Goal: Transaction & Acquisition: Purchase product/service

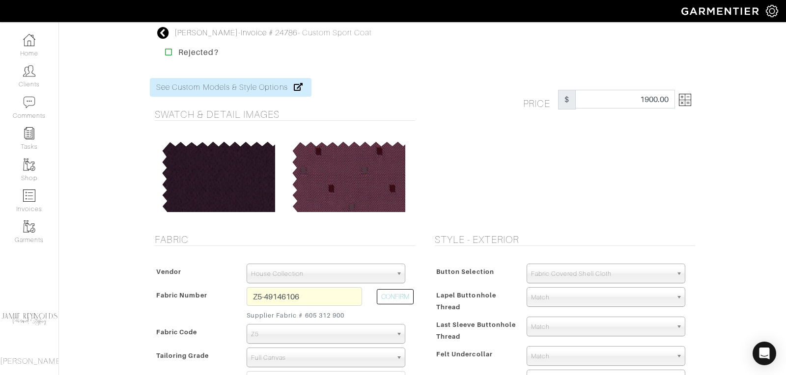
click at [159, 33] on icon at bounding box center [163, 33] width 12 height 12
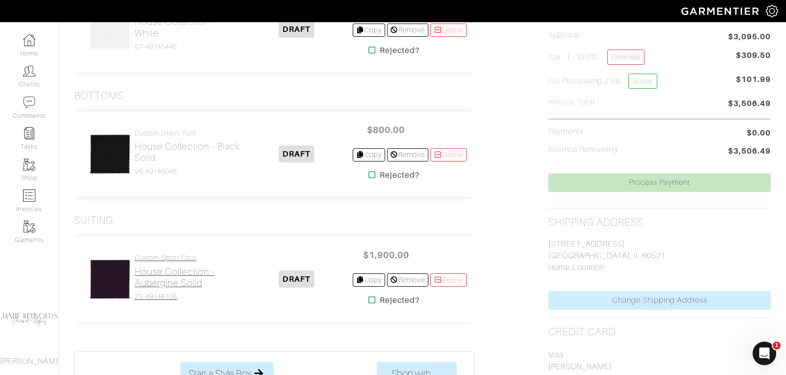
click at [174, 276] on h2 "House Collection - Aubergine Solid" at bounding box center [188, 277] width 107 height 23
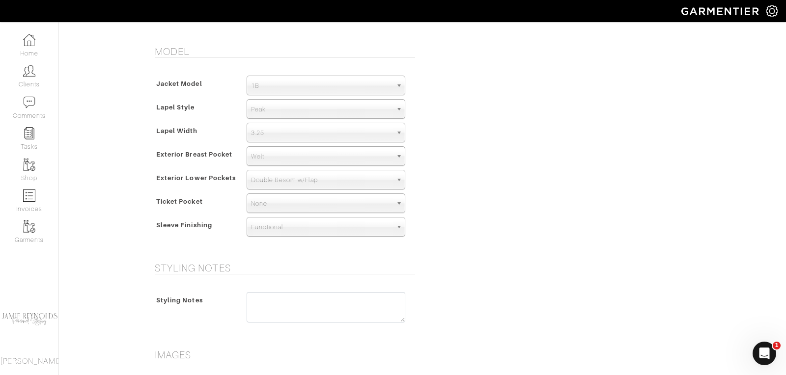
scroll to position [734, 0]
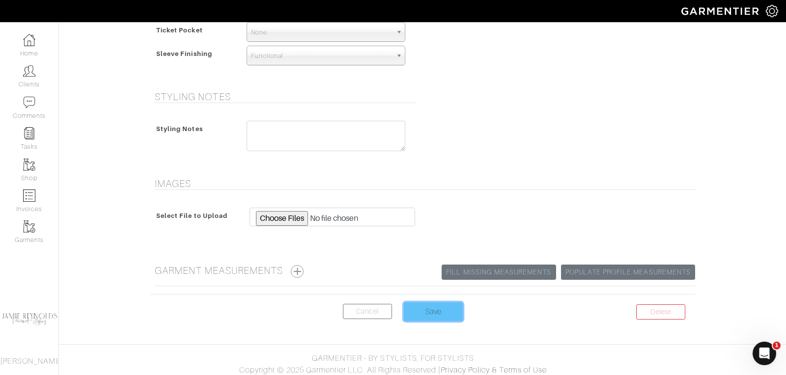
click at [429, 313] on input "Save" at bounding box center [433, 312] width 59 height 19
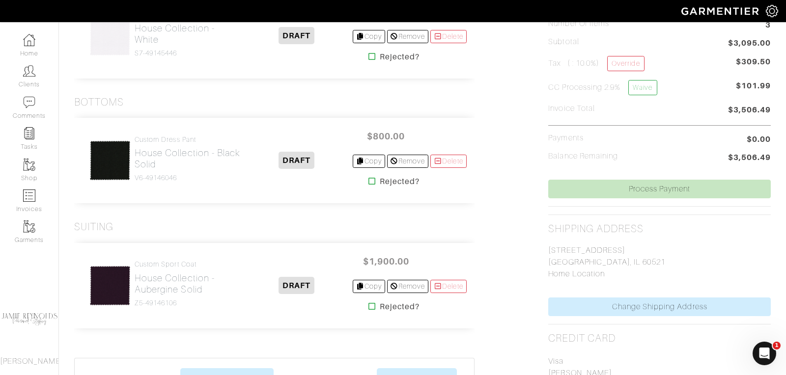
scroll to position [292, 0]
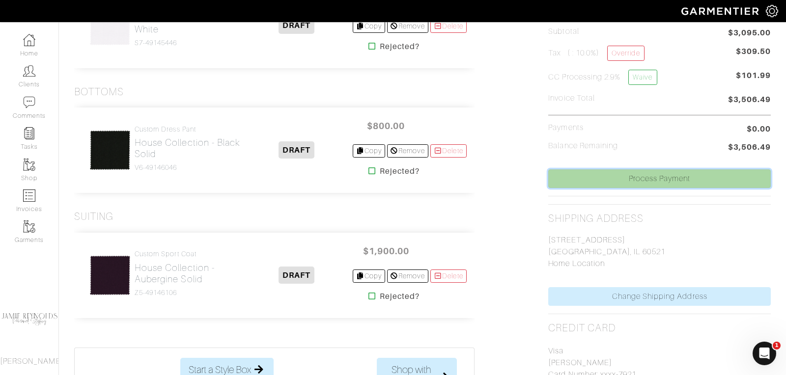
click at [643, 182] on link "Process Payment" at bounding box center [659, 178] width 223 height 19
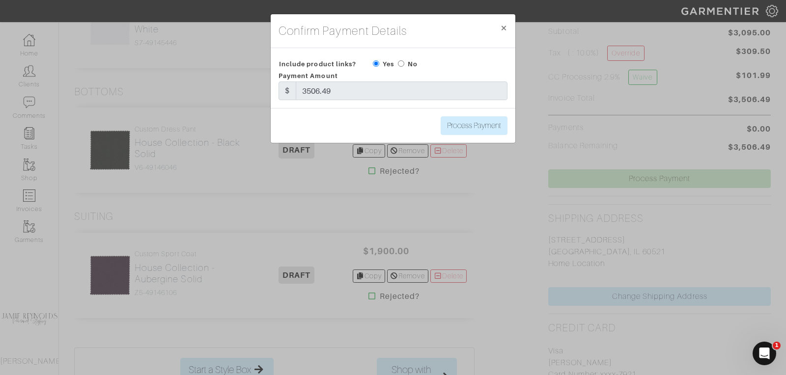
click at [401, 64] on input "radio" at bounding box center [401, 63] width 6 height 6
radio input "true"
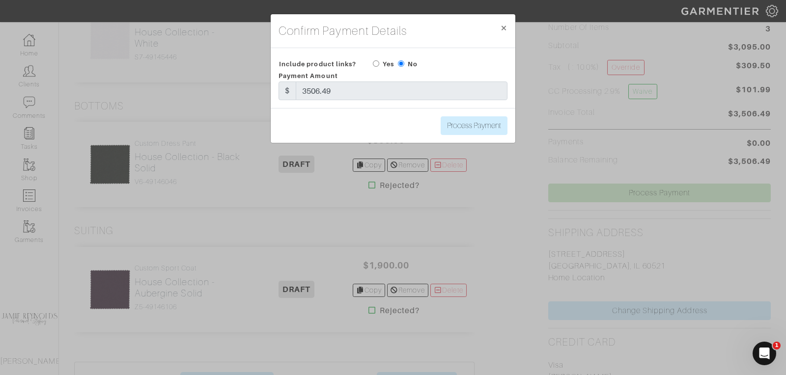
scroll to position [279, 0]
click at [475, 125] on input "Process Payment" at bounding box center [474, 125] width 67 height 19
type input "Process Payment"
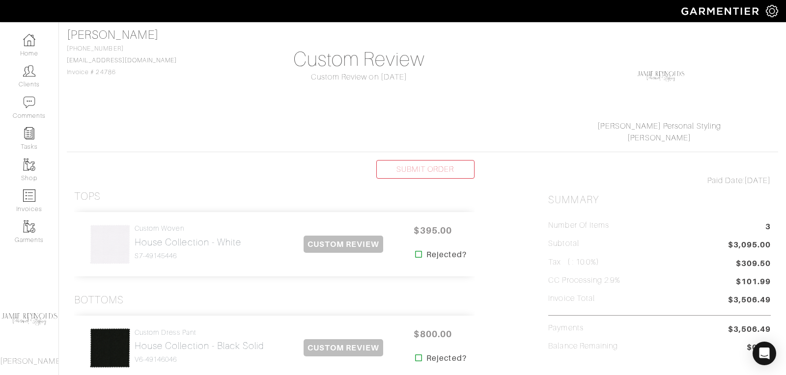
scroll to position [0, 0]
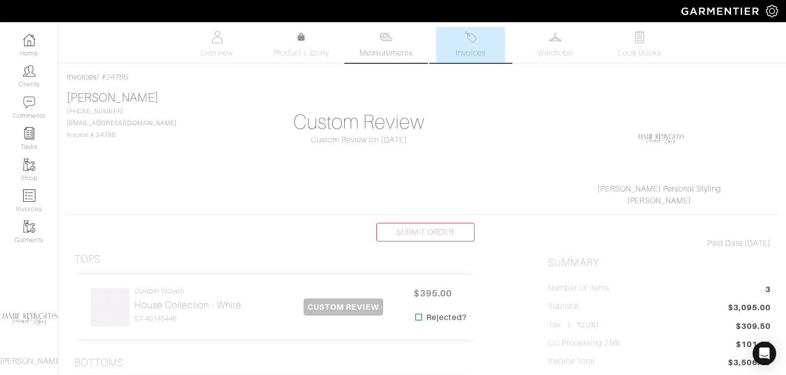
click at [389, 48] on span "Measurements" at bounding box center [387, 53] width 54 height 12
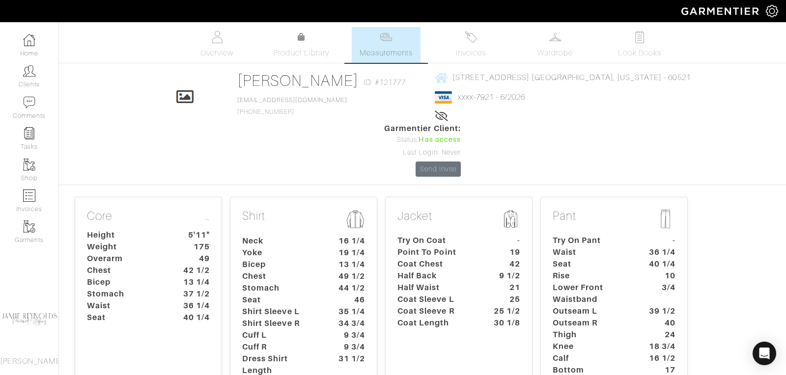
click at [318, 282] on dt "Stomach" at bounding box center [281, 288] width 92 height 12
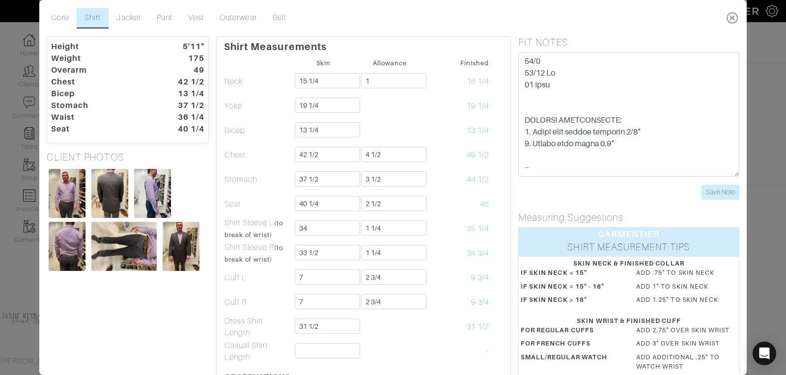
click at [735, 16] on icon at bounding box center [733, 18] width 20 height 20
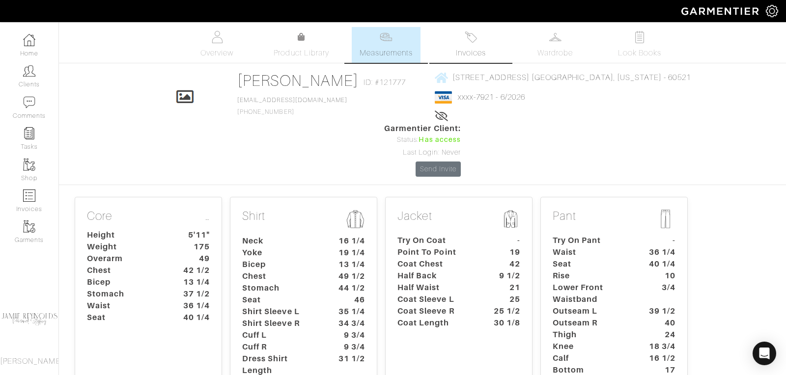
click at [474, 39] on img at bounding box center [471, 37] width 12 height 12
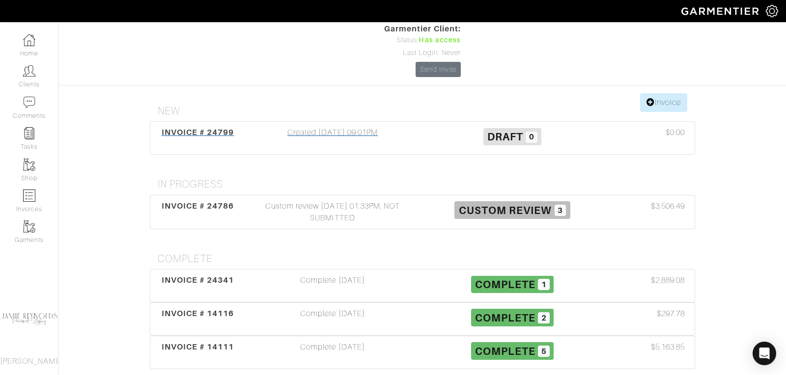
scroll to position [109, 0]
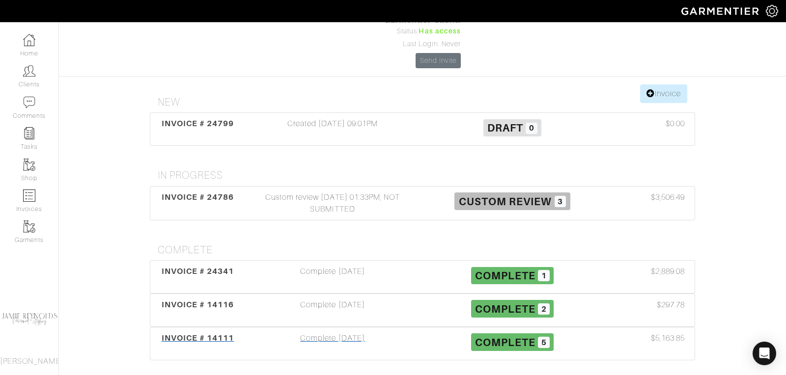
click at [203, 334] on span "INVOICE # 14111" at bounding box center [198, 338] width 73 height 9
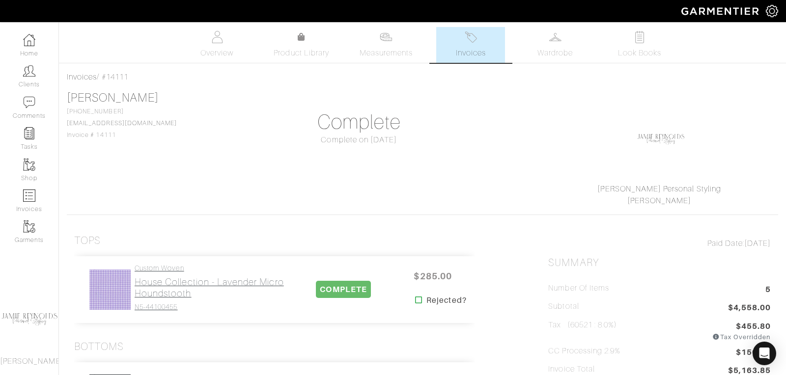
click at [179, 285] on h2 "House Collection - Lavender Micro Houndstooth" at bounding box center [211, 288] width 153 height 23
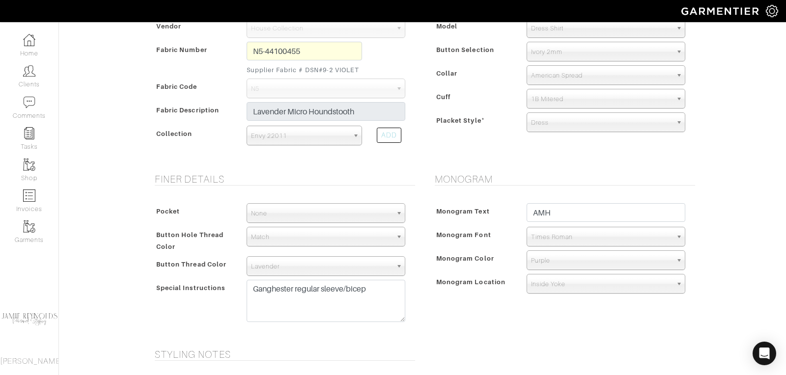
scroll to position [484, 0]
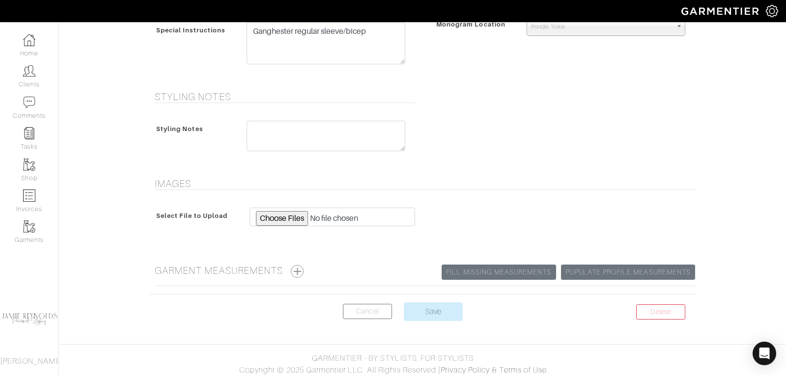
click at [299, 269] on button "button" at bounding box center [297, 271] width 13 height 13
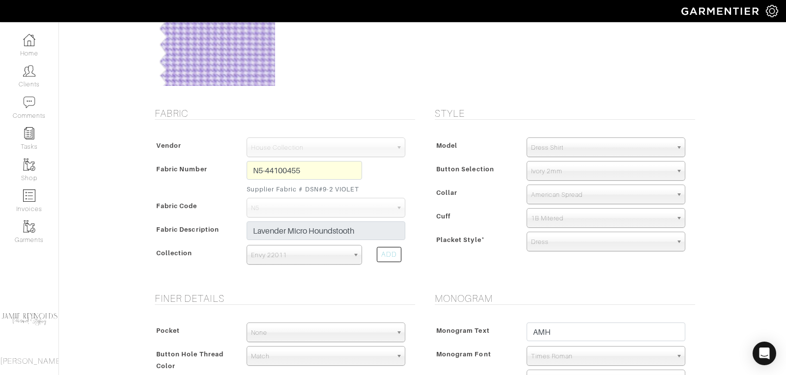
scroll to position [0, 0]
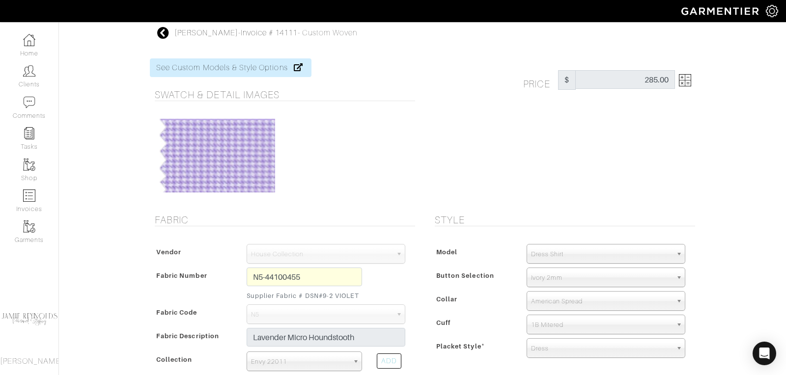
click at [162, 33] on icon at bounding box center [163, 33] width 12 height 12
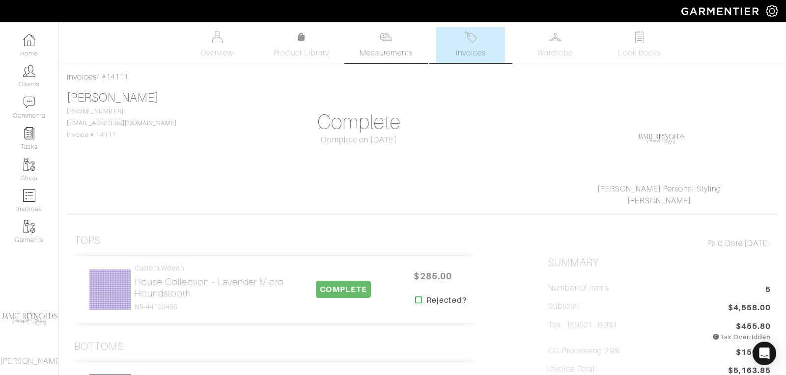
click at [391, 51] on span "Measurements" at bounding box center [387, 53] width 54 height 12
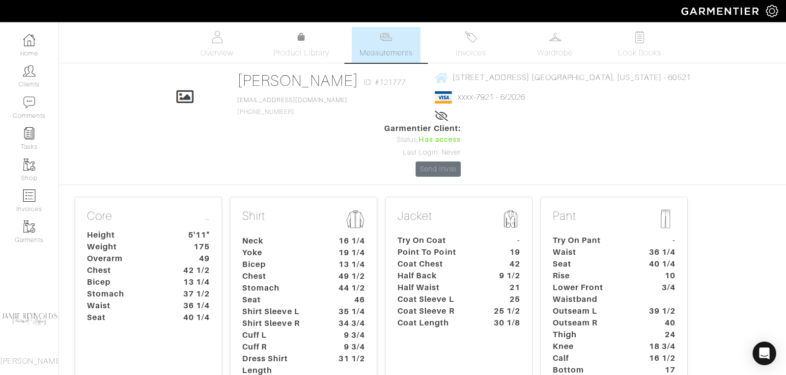
click at [325, 282] on dt "Stomach" at bounding box center [281, 288] width 92 height 12
